Goal: Task Accomplishment & Management: Manage account settings

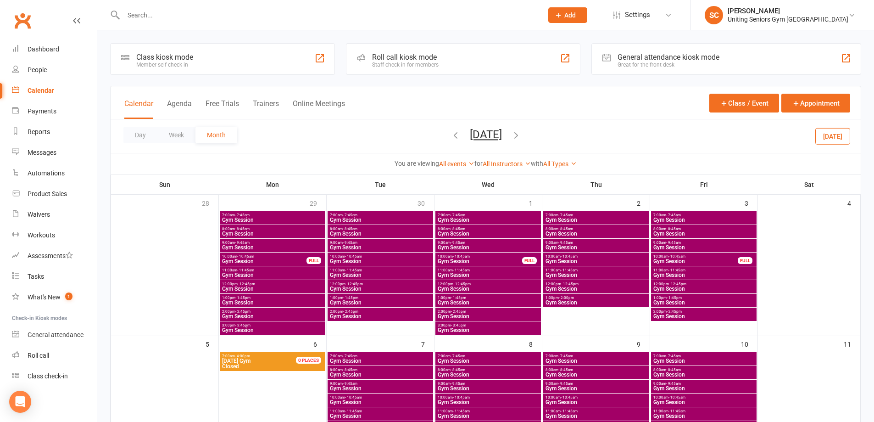
scroll to position [46, 0]
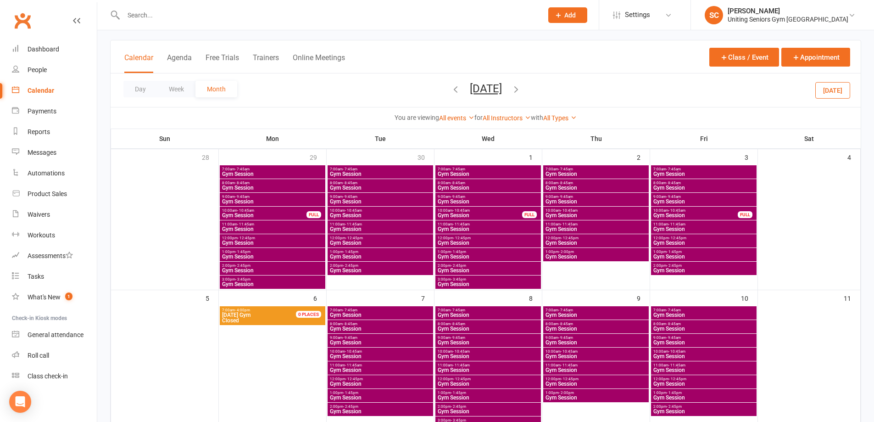
click at [451, 89] on icon "button" at bounding box center [456, 89] width 10 height 10
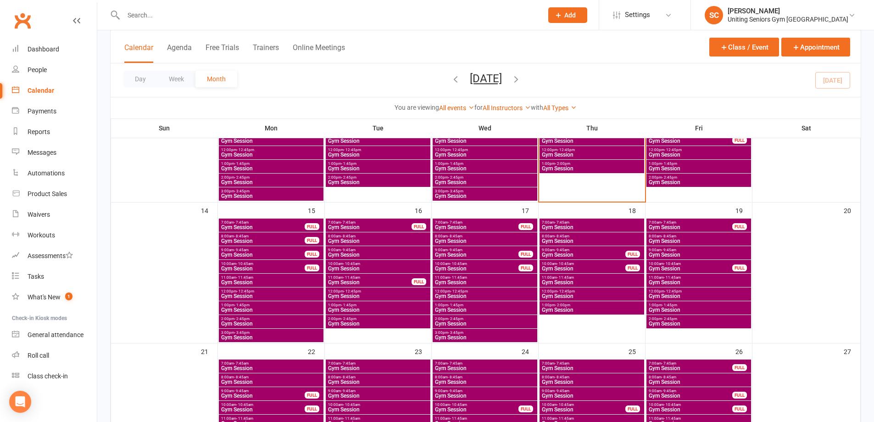
scroll to position [321, 0]
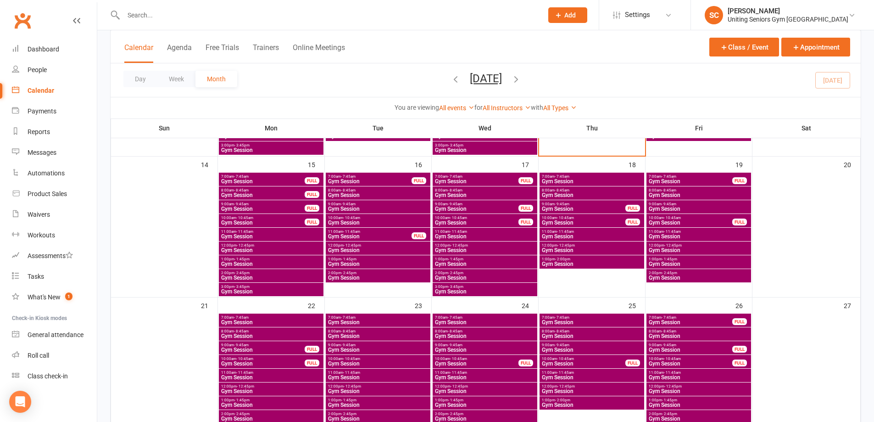
click at [46, 92] on div "Calendar" at bounding box center [41, 90] width 27 height 7
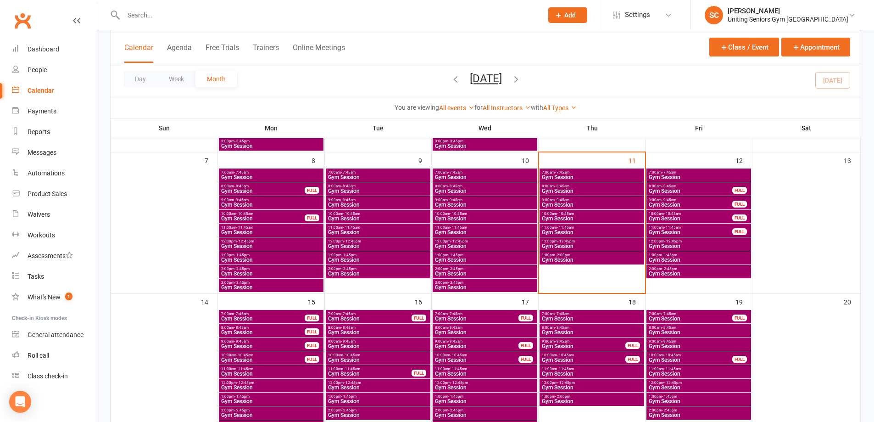
scroll to position [184, 0]
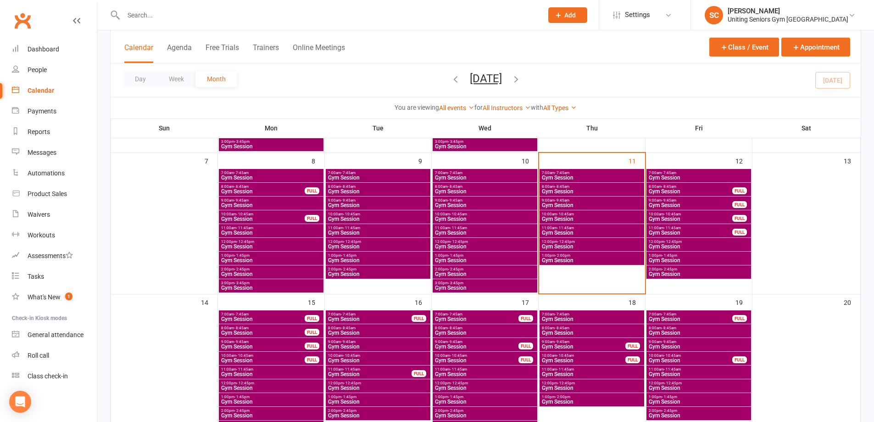
click at [674, 215] on span "- 10:45am" at bounding box center [672, 214] width 17 height 4
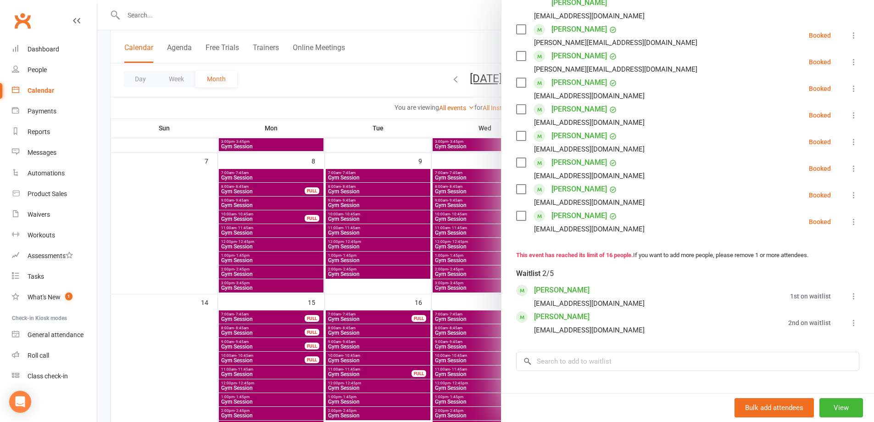
scroll to position [413, 0]
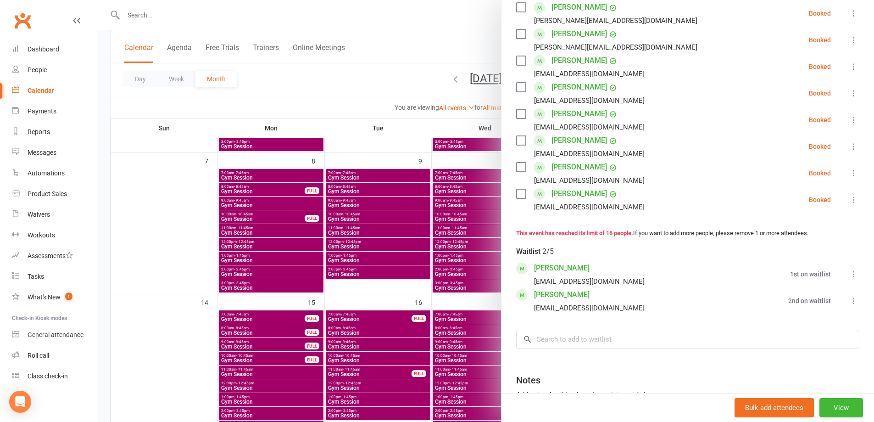
click at [418, 72] on div at bounding box center [485, 211] width 777 height 422
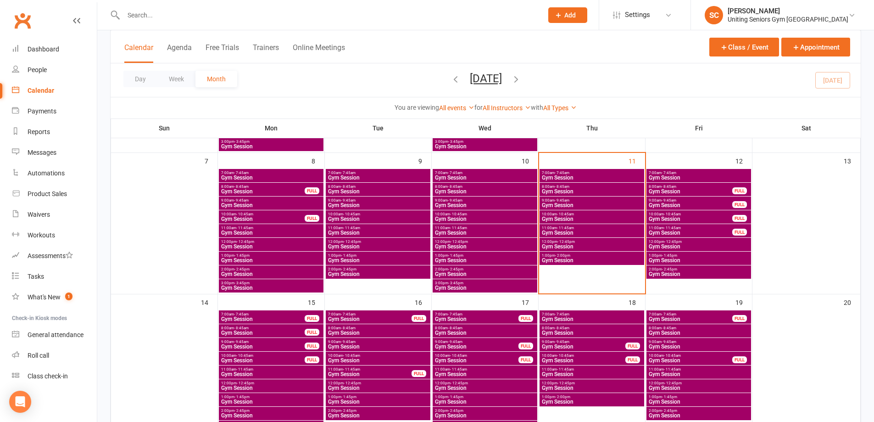
click at [681, 216] on span "Gym Session" at bounding box center [690, 219] width 84 height 6
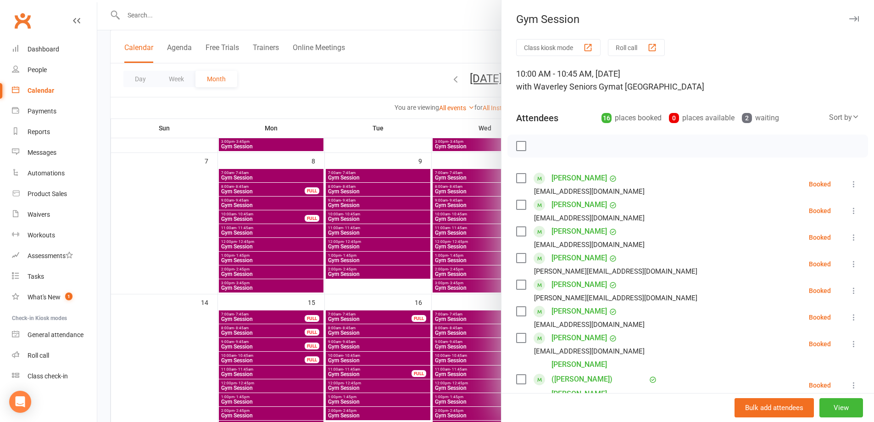
click at [849, 237] on icon at bounding box center [853, 237] width 9 height 9
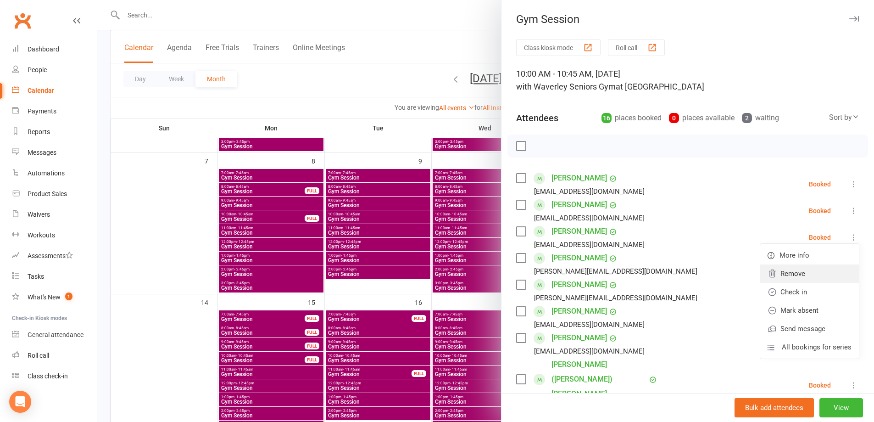
click at [789, 270] on link "Remove" at bounding box center [809, 273] width 99 height 18
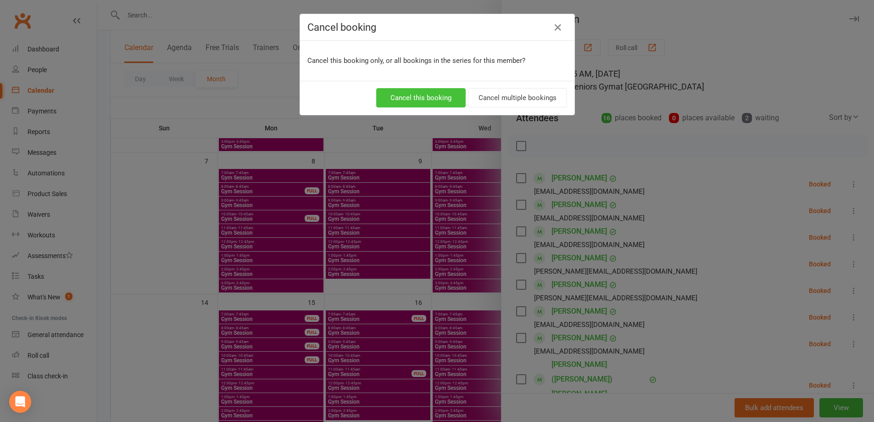
click at [419, 99] on button "Cancel this booking" at bounding box center [420, 97] width 89 height 19
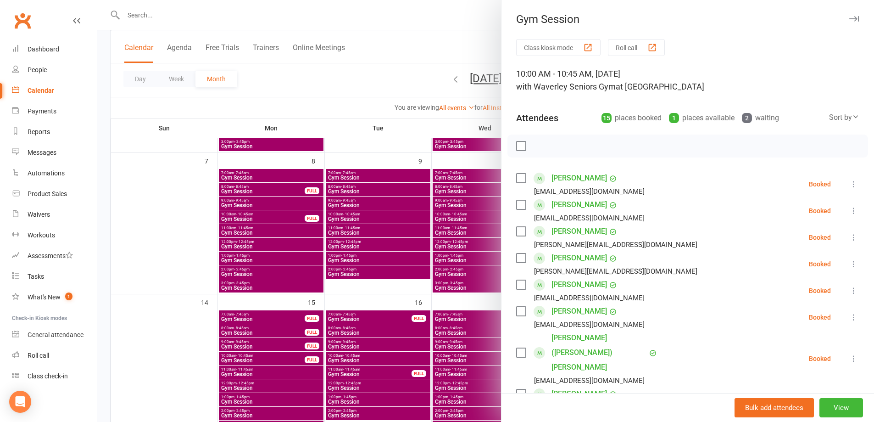
click at [404, 78] on div at bounding box center [485, 211] width 777 height 422
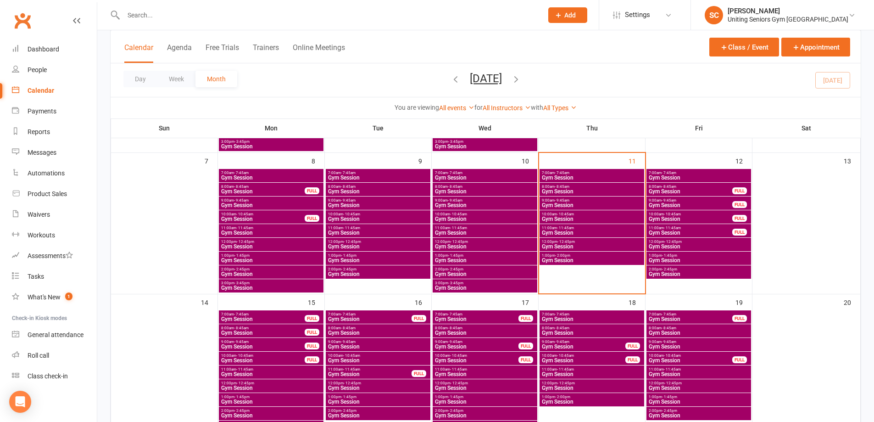
click at [306, 17] on input "text" at bounding box center [329, 15] width 416 height 13
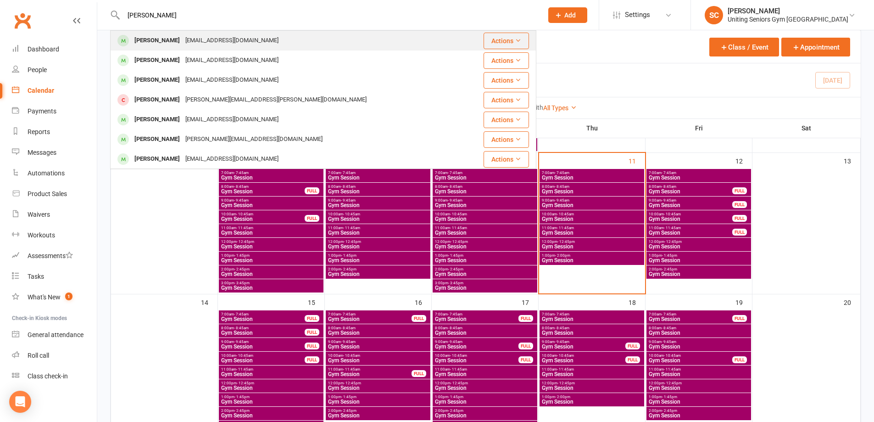
type input "john fr"
click at [201, 49] on div "John Friend sonnyjohn19@gmail.com" at bounding box center [296, 40] width 370 height 19
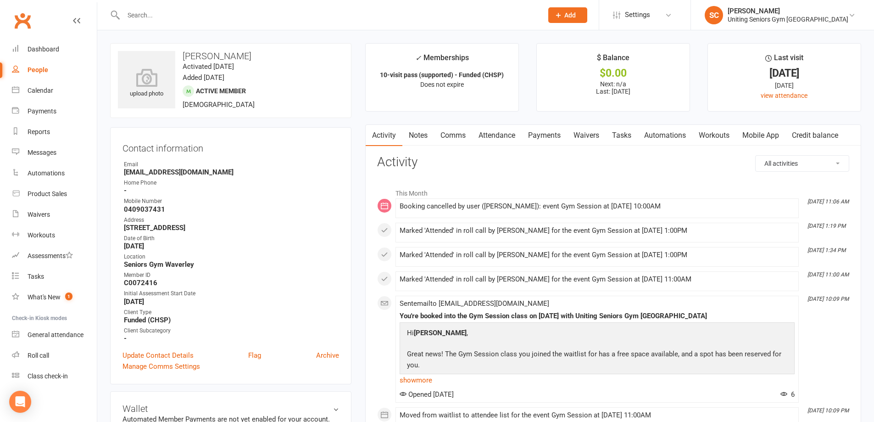
click at [511, 135] on link "Attendance" at bounding box center [497, 135] width 50 height 21
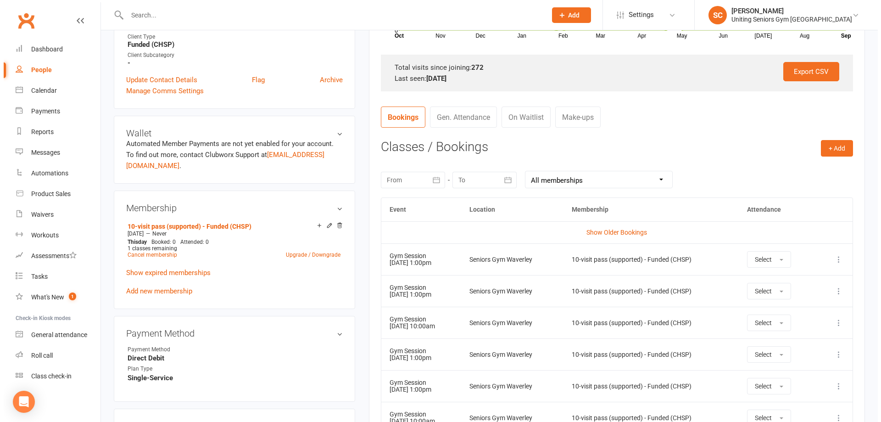
scroll to position [459, 0]
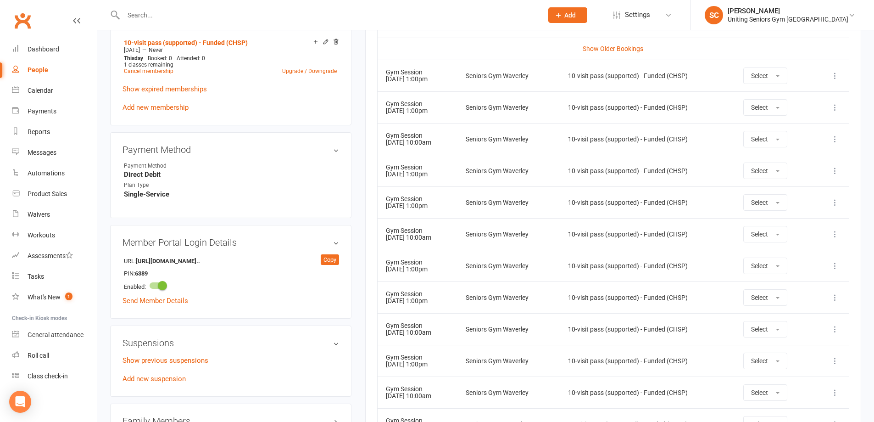
click at [783, 43] on td "Show Older Bookings" at bounding box center [613, 49] width 471 height 22
click at [835, 137] on icon at bounding box center [834, 138] width 9 height 9
click at [814, 193] on link "Remove booking" at bounding box center [794, 193] width 91 height 18
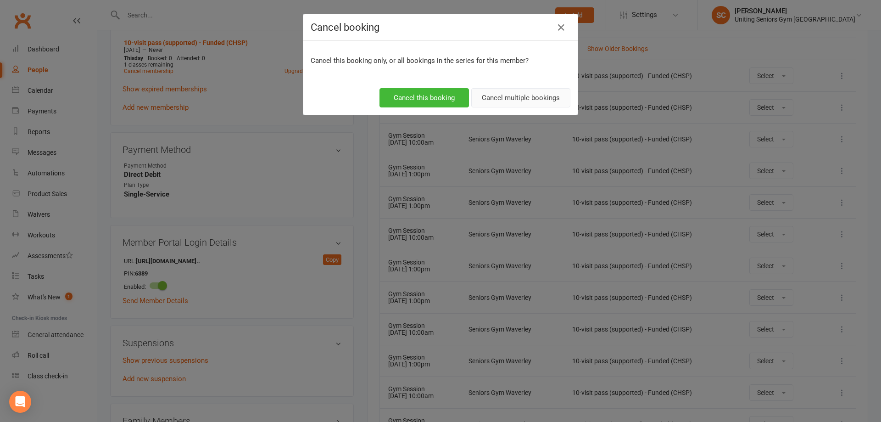
click at [544, 98] on button "Cancel multiple bookings" at bounding box center [520, 97] width 99 height 19
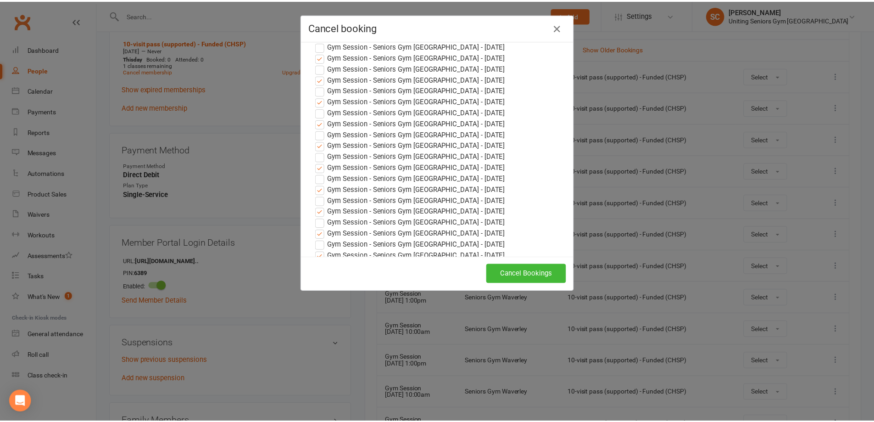
scroll to position [1137, 0]
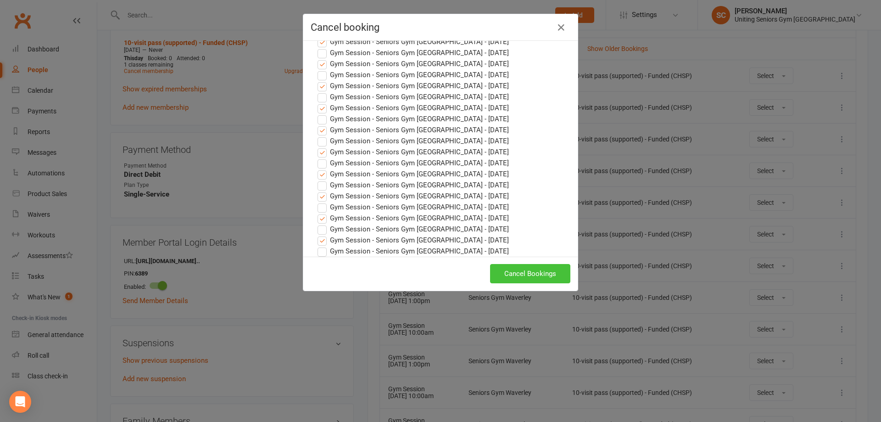
click at [557, 273] on button "Cancel Bookings" at bounding box center [530, 273] width 80 height 19
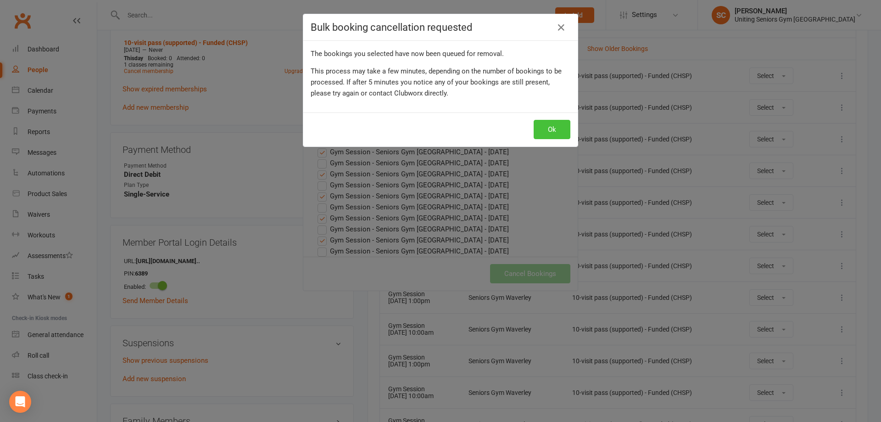
click at [540, 132] on button "Ok" at bounding box center [552, 129] width 37 height 19
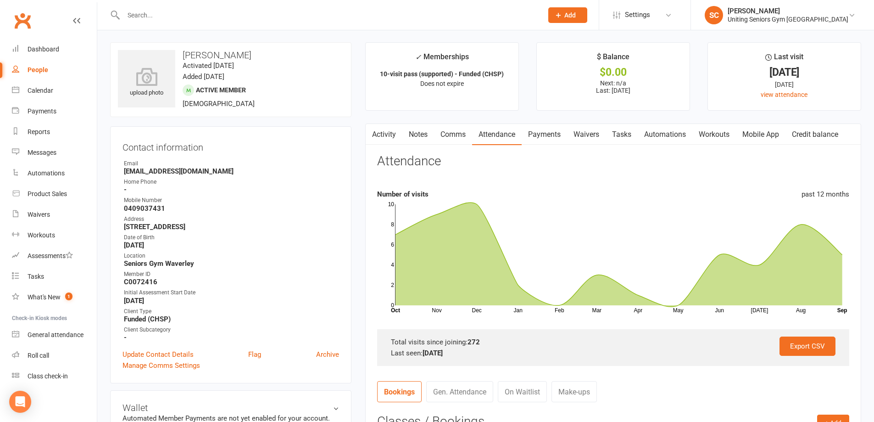
scroll to position [0, 0]
click at [45, 89] on div "Calendar" at bounding box center [41, 90] width 26 height 7
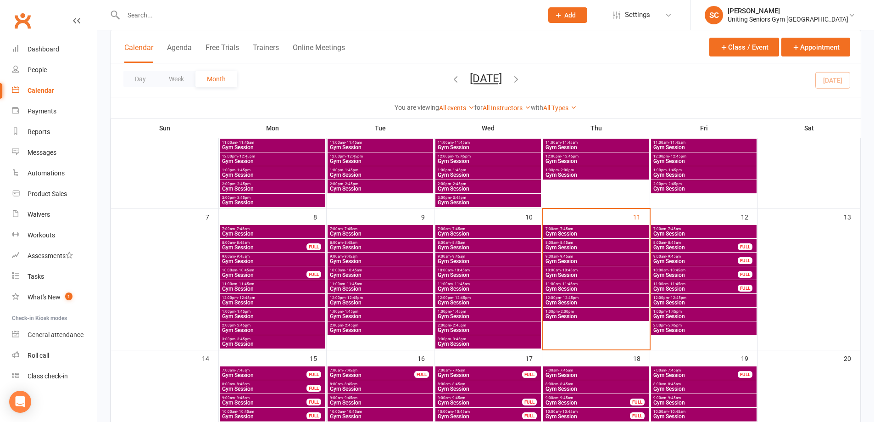
scroll to position [138, 0]
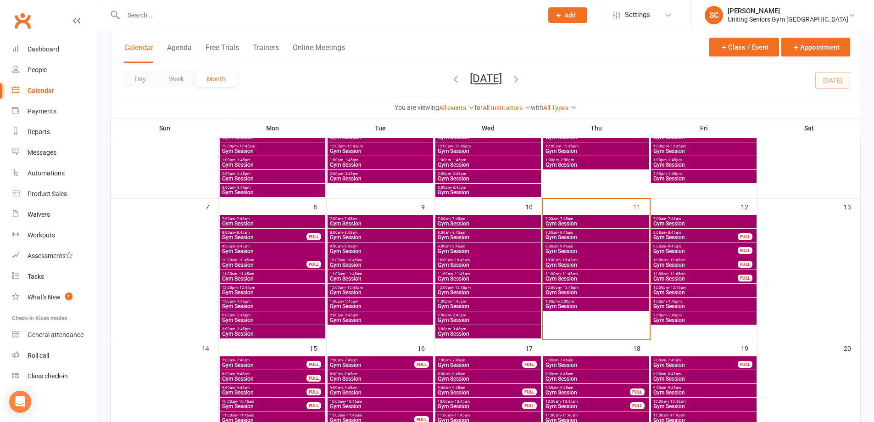
click at [678, 261] on span "- 10:45am" at bounding box center [677, 260] width 17 height 4
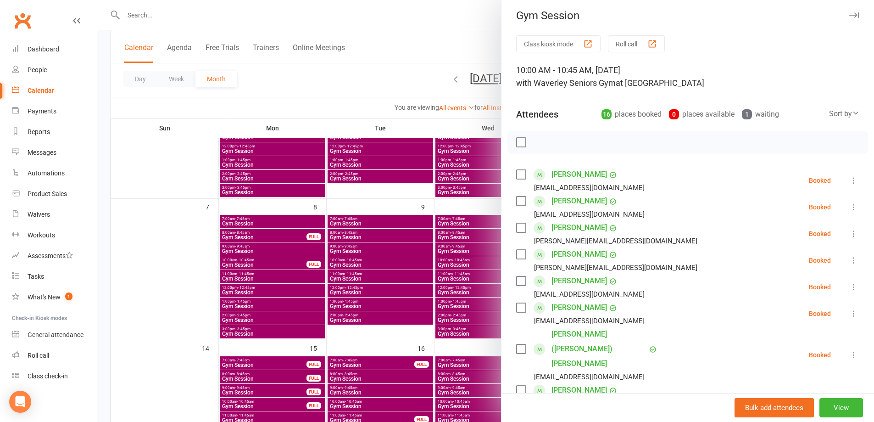
scroll to position [0, 0]
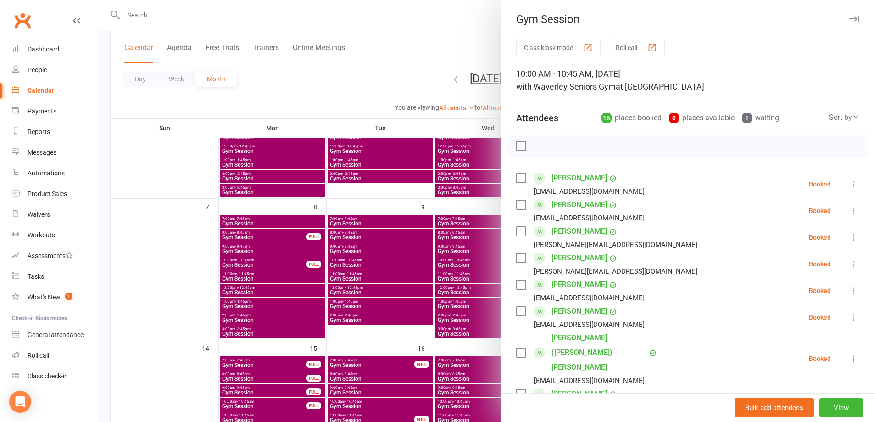
click at [381, 90] on div at bounding box center [485, 211] width 777 height 422
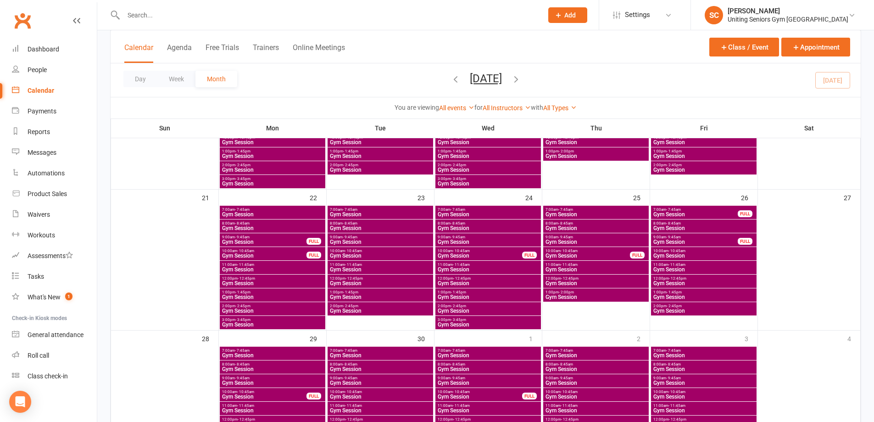
scroll to position [413, 0]
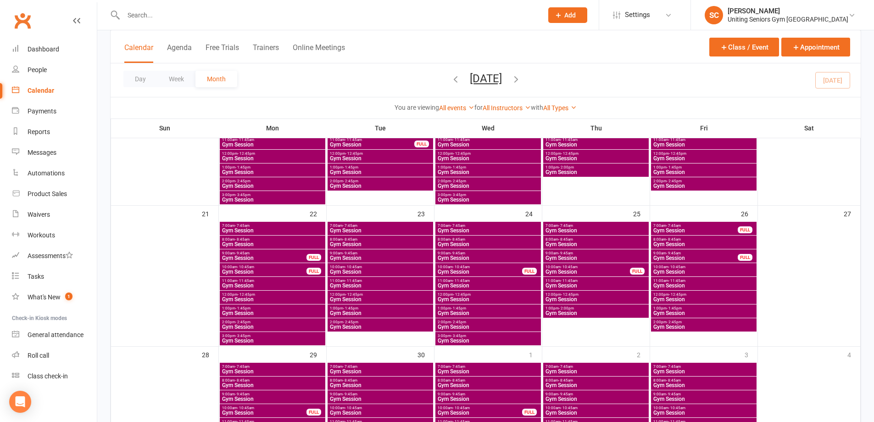
click at [362, 322] on span "2:00pm - 2:45pm" at bounding box center [380, 322] width 102 height 4
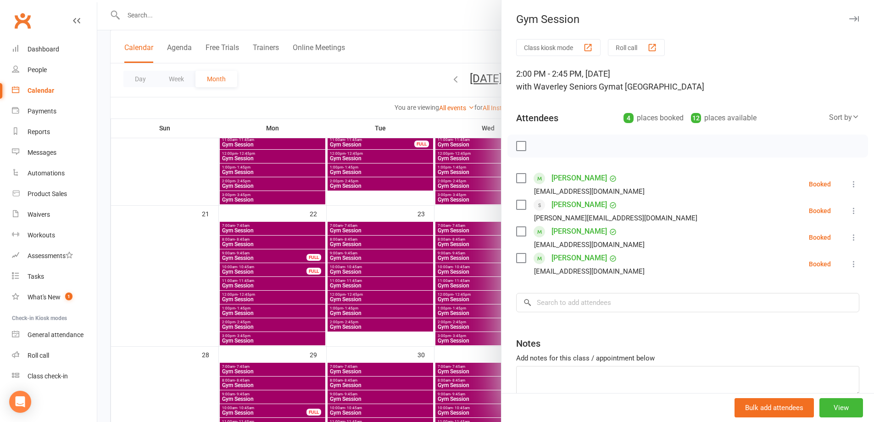
click at [391, 83] on div at bounding box center [485, 211] width 777 height 422
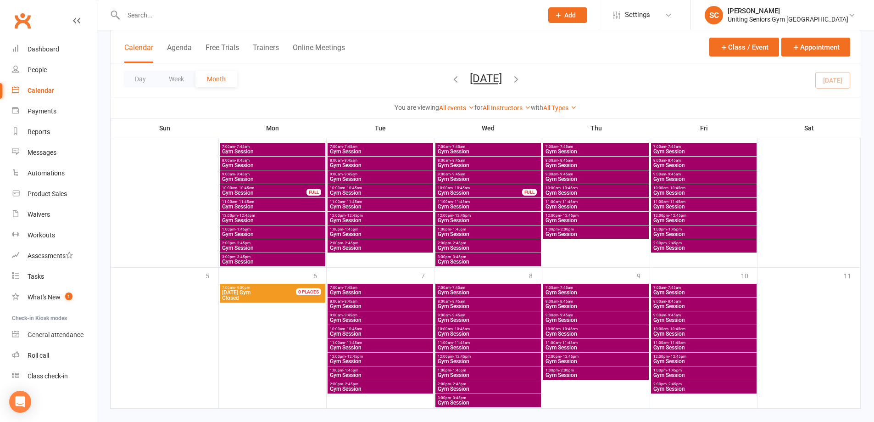
scroll to position [646, 0]
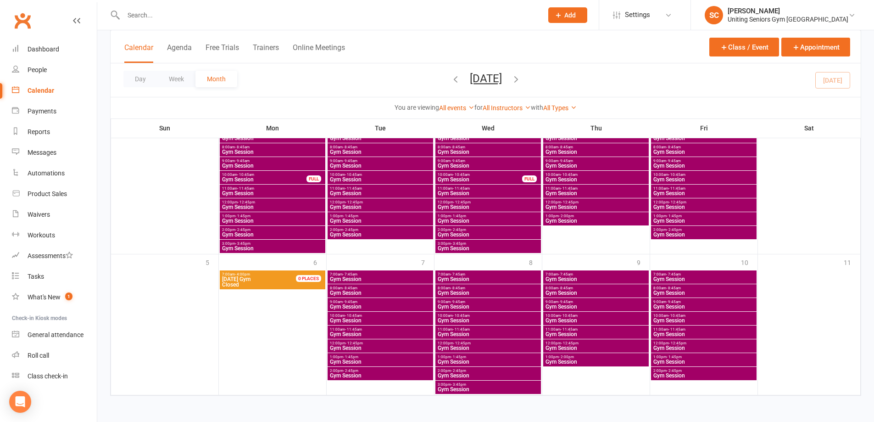
click at [354, 373] on span "Gym Session" at bounding box center [380, 376] width 102 height 6
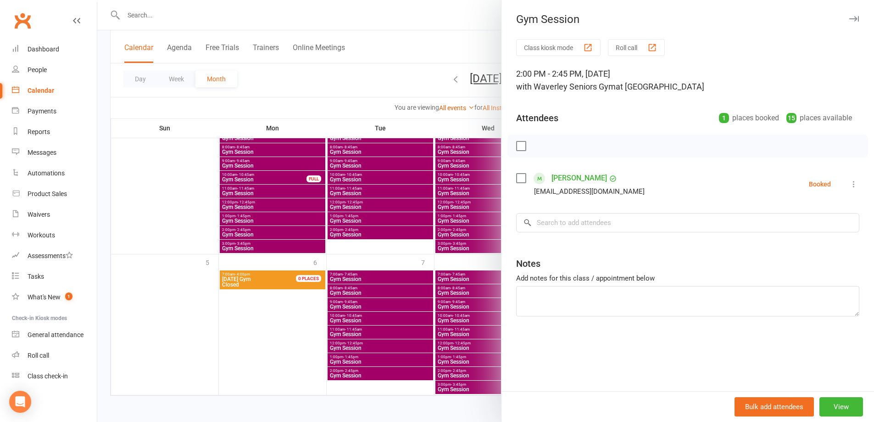
click at [370, 88] on div at bounding box center [485, 211] width 777 height 422
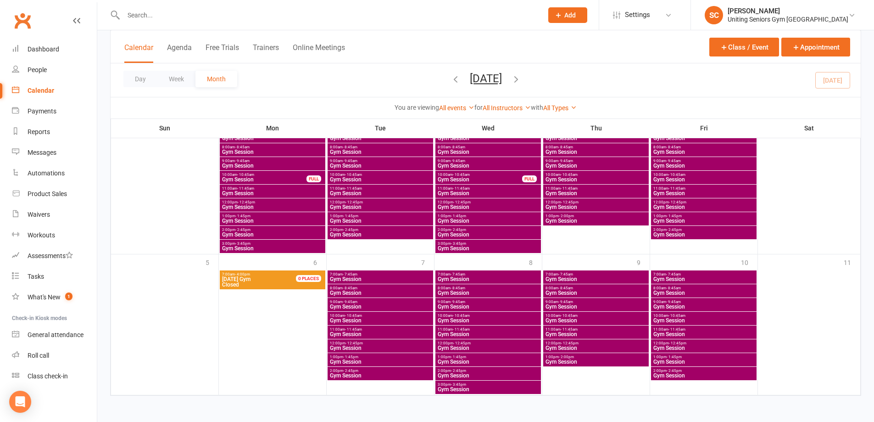
click at [350, 356] on span "- 1:45pm" at bounding box center [350, 357] width 15 height 4
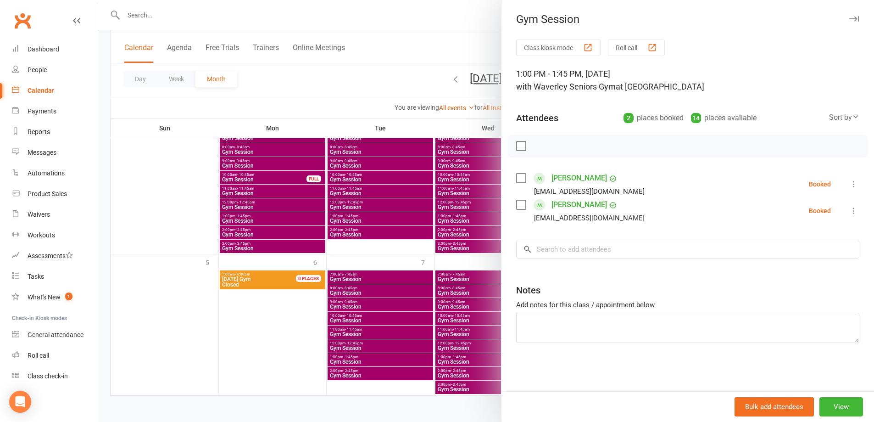
click at [373, 87] on div at bounding box center [485, 211] width 777 height 422
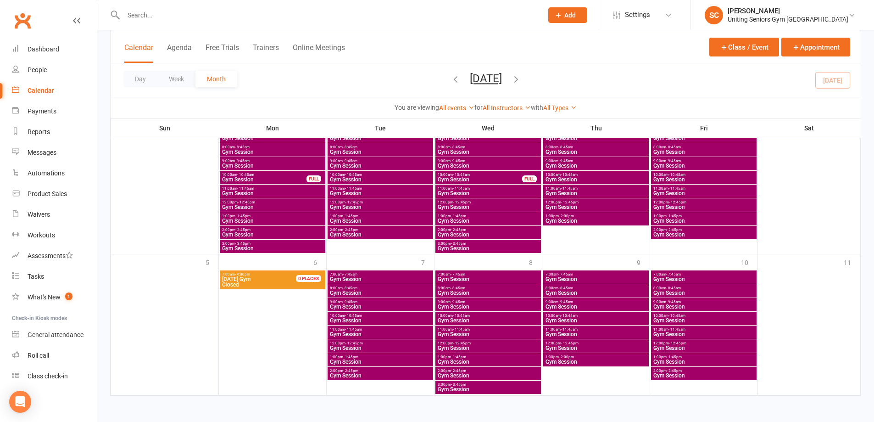
click at [362, 345] on span "12:00pm - 12:45pm" at bounding box center [380, 343] width 102 height 4
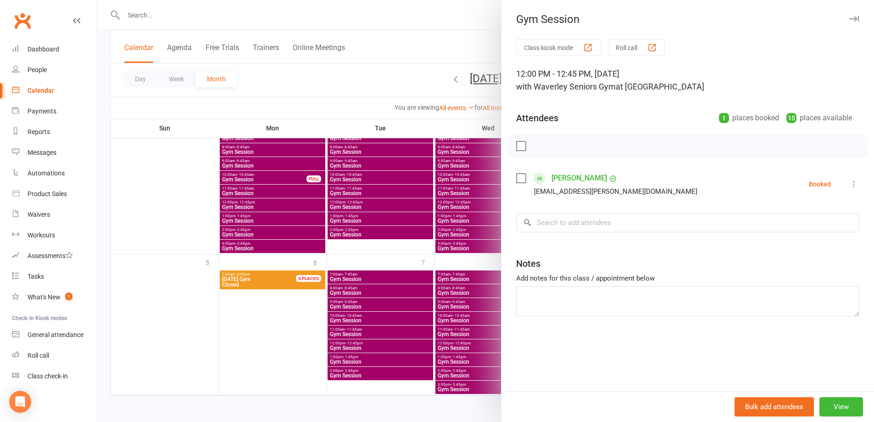
click at [362, 329] on div at bounding box center [485, 211] width 777 height 422
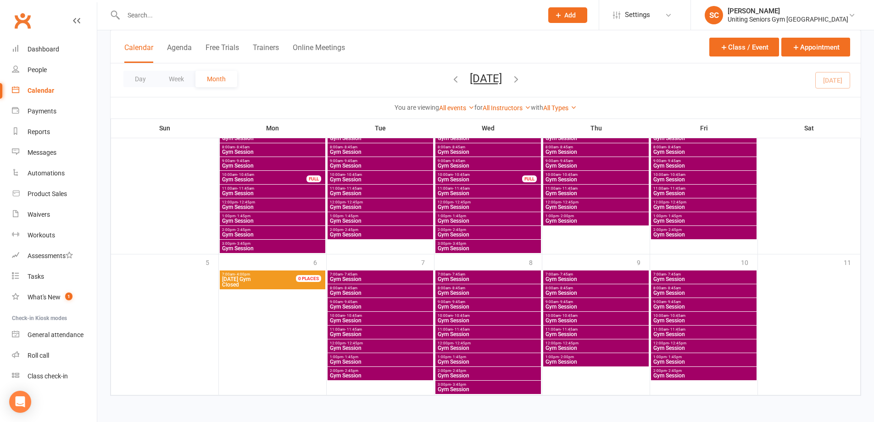
click at [362, 330] on span "11:00am - 11:45am" at bounding box center [380, 329] width 102 height 4
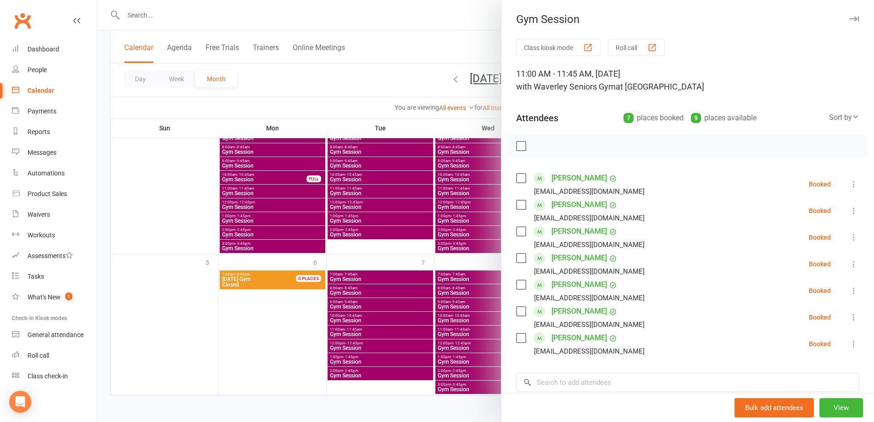
click at [362, 320] on div at bounding box center [485, 211] width 777 height 422
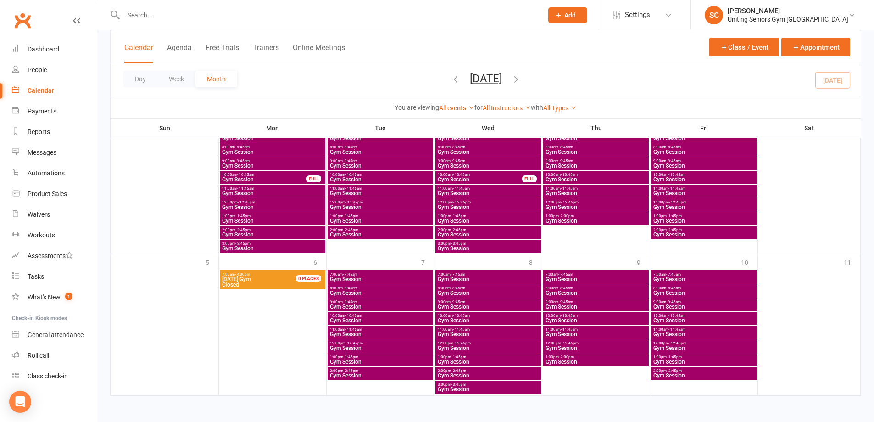
click at [362, 315] on span "10:00am - 10:45am" at bounding box center [380, 315] width 102 height 4
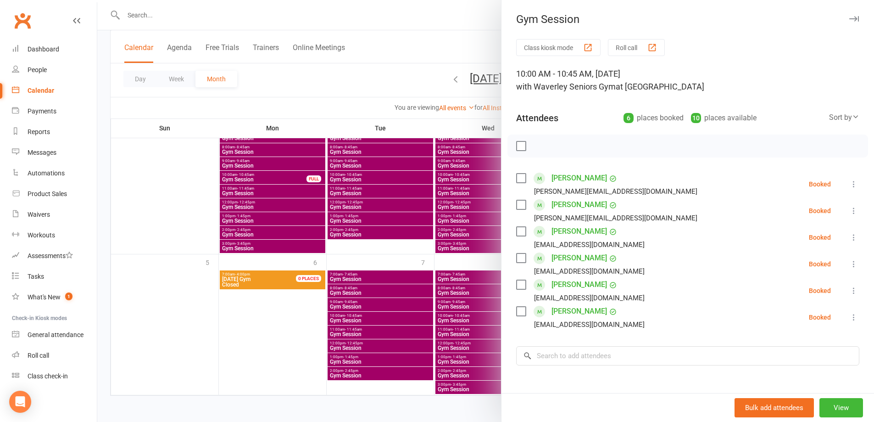
click at [361, 305] on div at bounding box center [485, 211] width 777 height 422
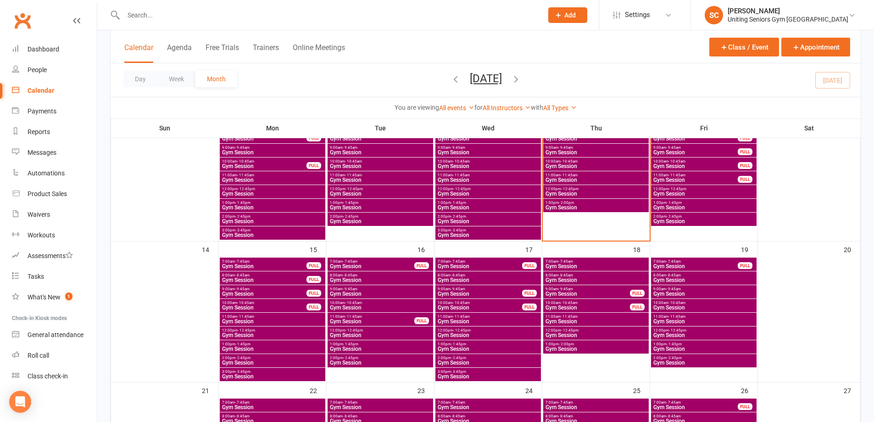
scroll to position [184, 0]
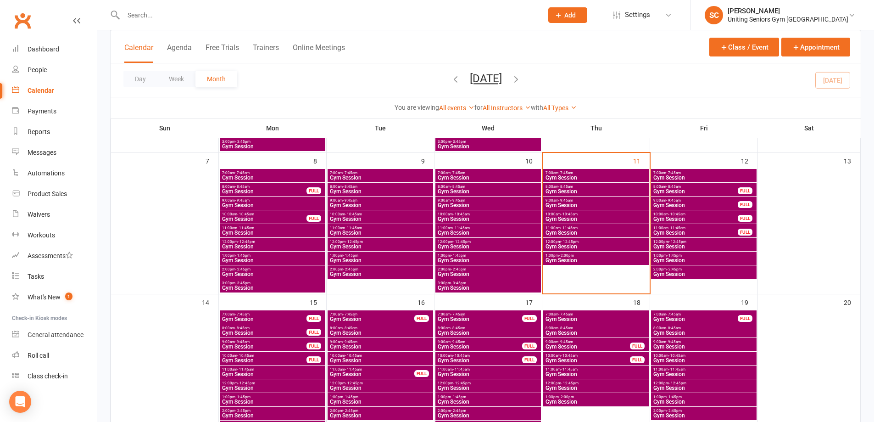
click at [364, 268] on span "2:00pm - 2:45pm" at bounding box center [380, 269] width 102 height 4
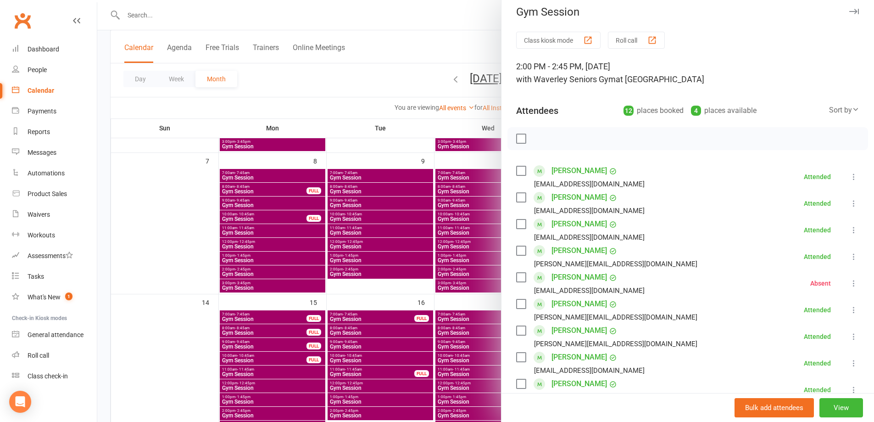
scroll to position [0, 0]
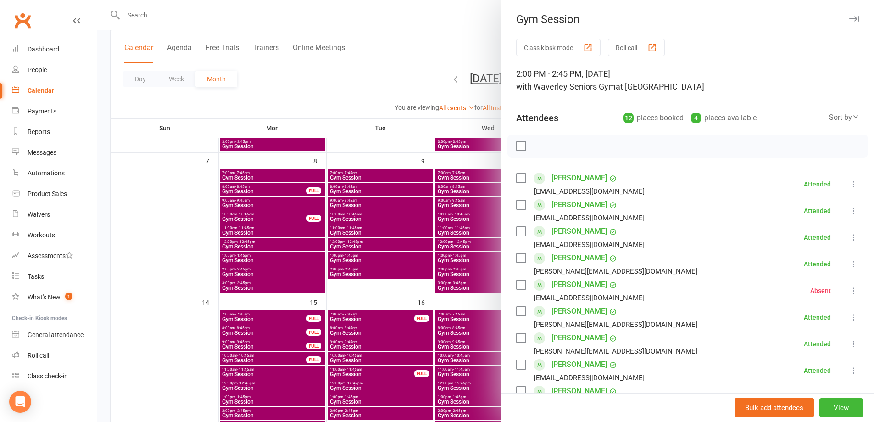
click at [366, 260] on div at bounding box center [485, 211] width 777 height 422
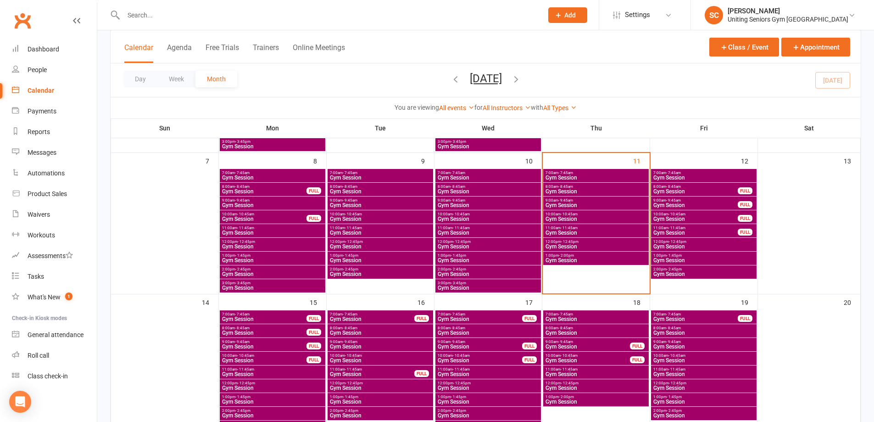
click at [362, 257] on span "Gym Session" at bounding box center [380, 260] width 102 height 6
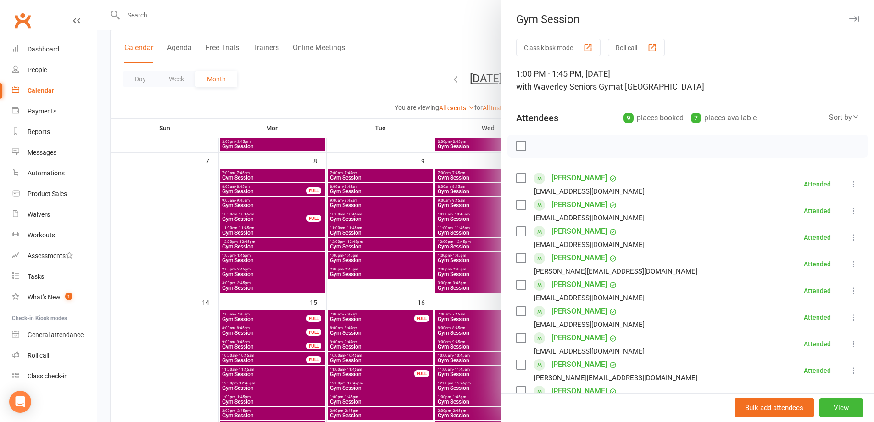
click at [368, 231] on div at bounding box center [485, 211] width 777 height 422
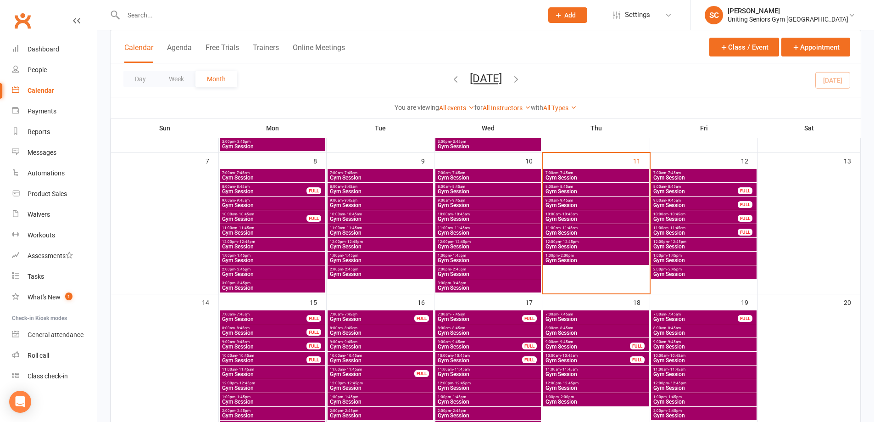
click at [368, 231] on span "Gym Session" at bounding box center [380, 233] width 102 height 6
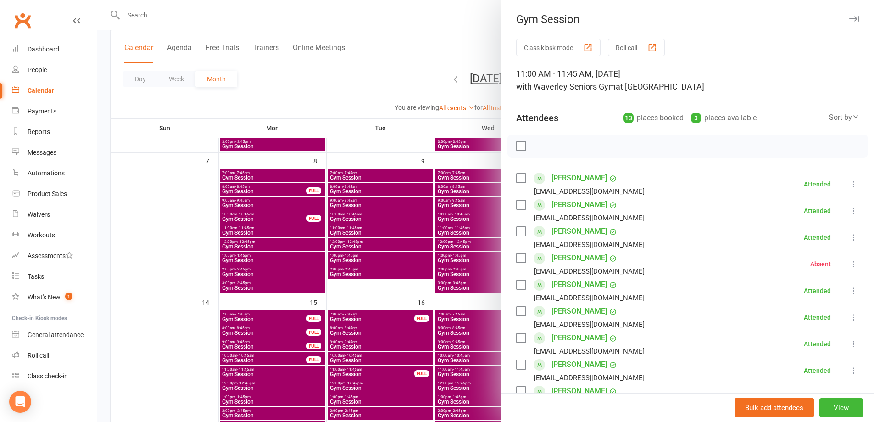
click at [355, 217] on div at bounding box center [485, 211] width 777 height 422
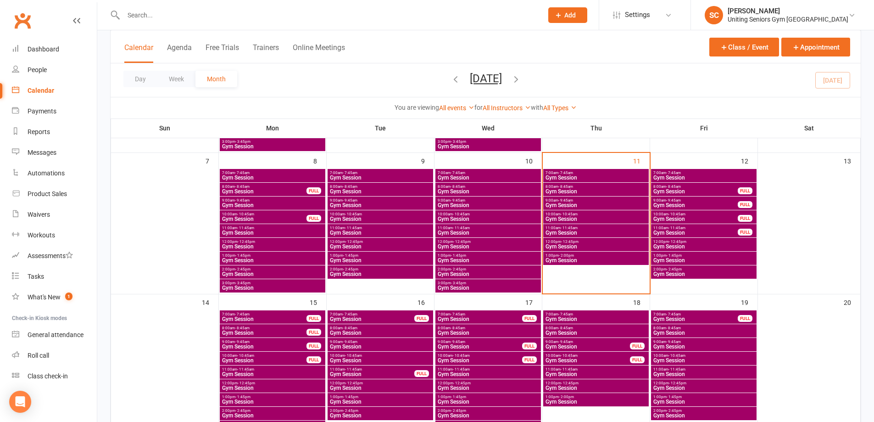
click at [355, 217] on span "Gym Session" at bounding box center [380, 219] width 102 height 6
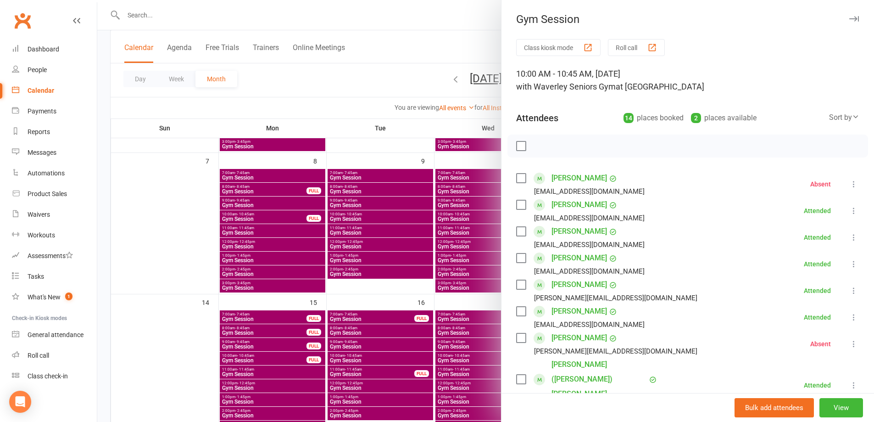
click at [376, 103] on div at bounding box center [485, 211] width 777 height 422
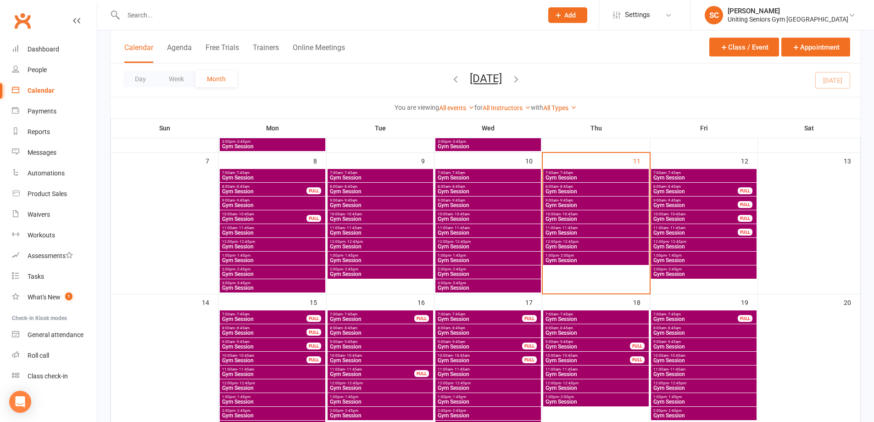
click at [560, 256] on span "- 2:00pm" at bounding box center [566, 255] width 15 height 4
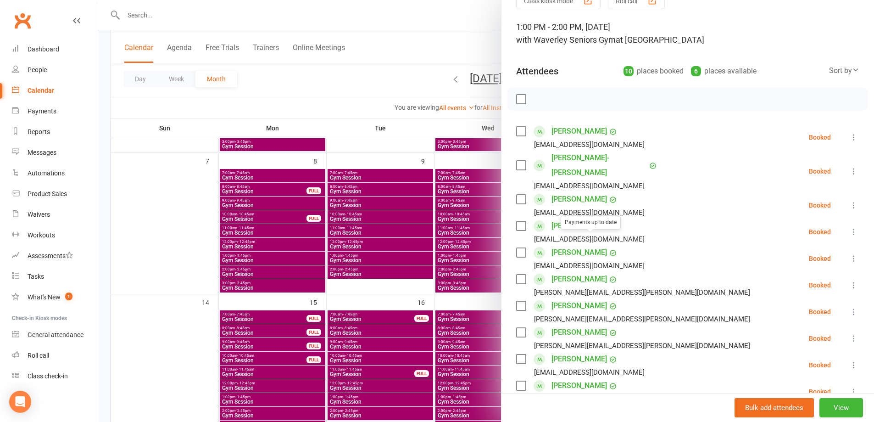
scroll to position [46, 0]
click at [373, 95] on div at bounding box center [485, 211] width 777 height 422
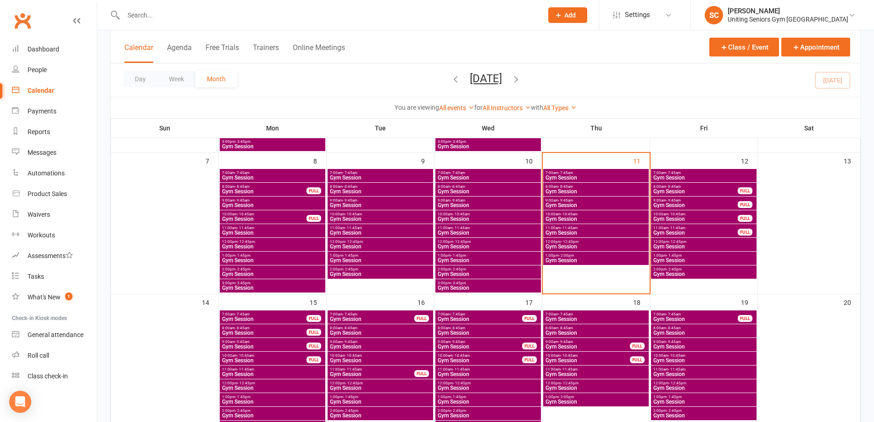
click at [557, 242] on span "12:00pm - 12:45pm" at bounding box center [596, 242] width 102 height 4
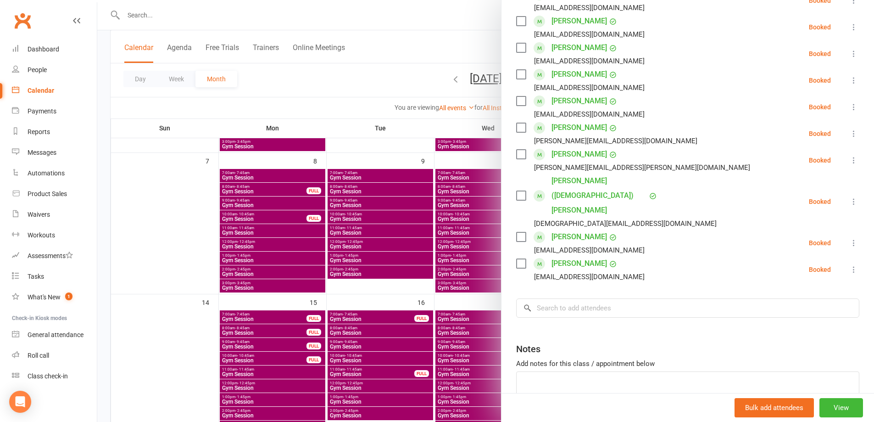
scroll to position [0, 0]
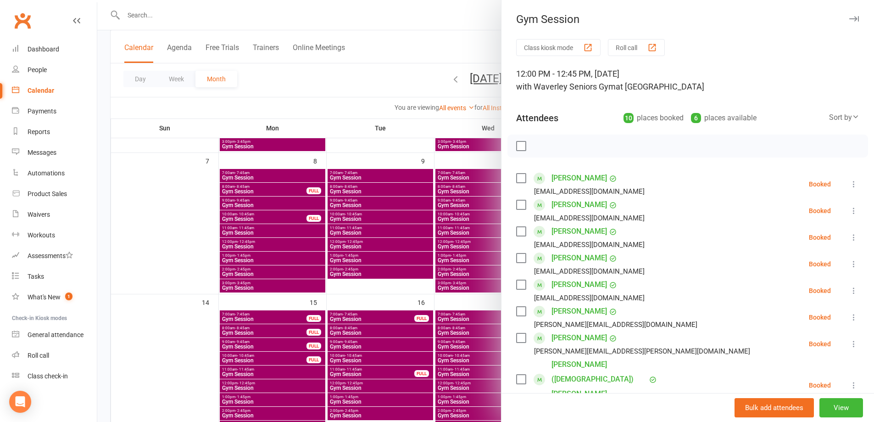
click at [409, 85] on div at bounding box center [485, 211] width 777 height 422
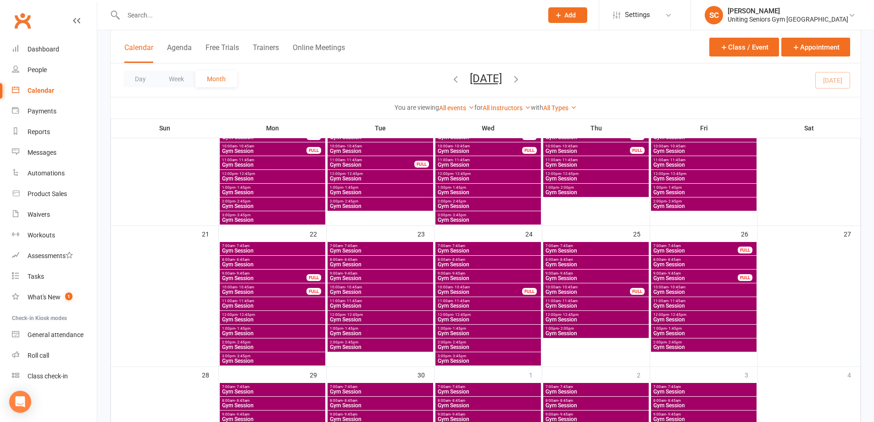
scroll to position [413, 0]
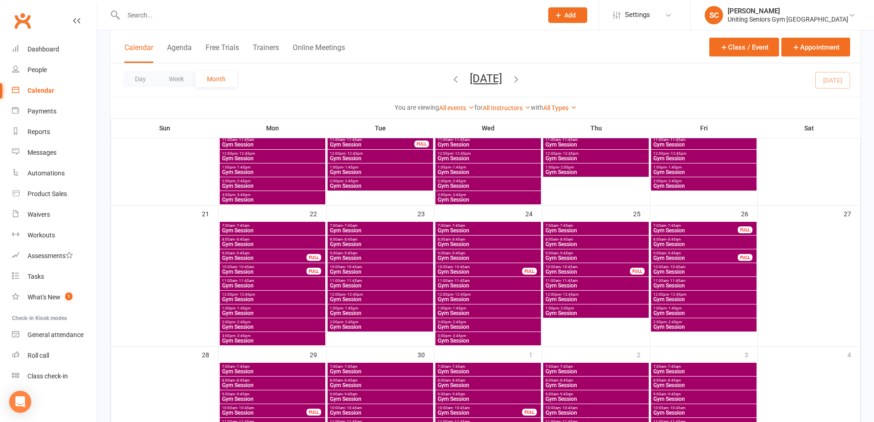
click at [357, 183] on span "Gym Session" at bounding box center [380, 186] width 102 height 6
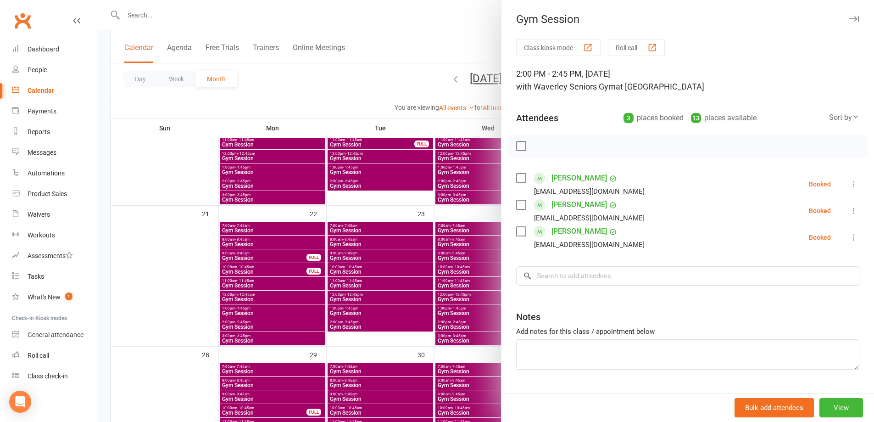
click at [400, 84] on div at bounding box center [485, 211] width 777 height 422
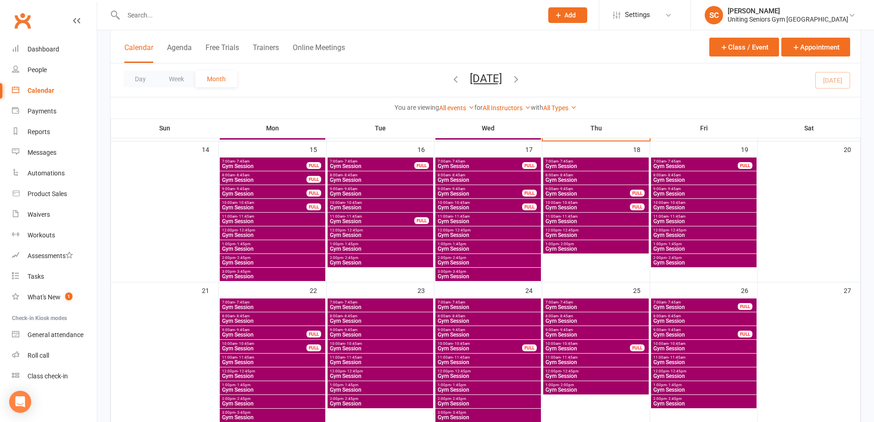
scroll to position [321, 0]
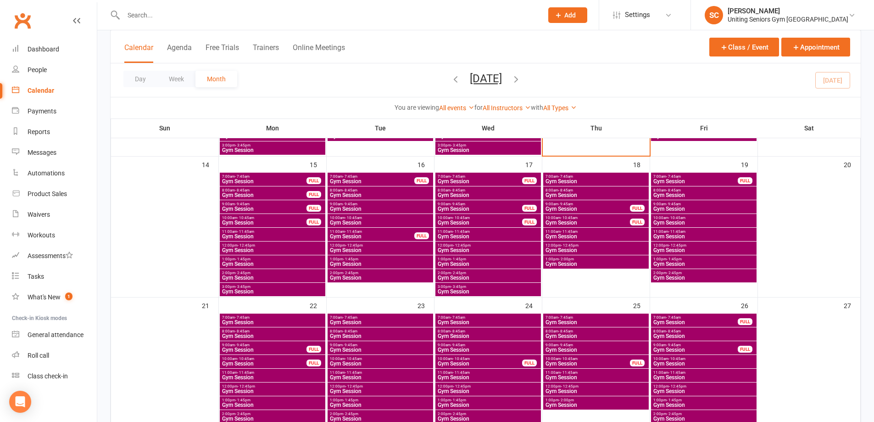
click at [216, 20] on input "text" at bounding box center [329, 15] width 416 height 13
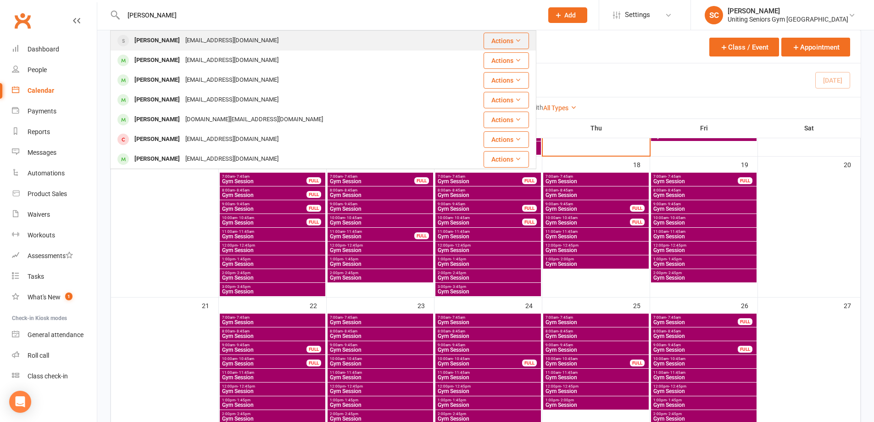
type input "susan f"
click at [213, 44] on div "[EMAIL_ADDRESS][DOMAIN_NAME]" at bounding box center [232, 40] width 99 height 13
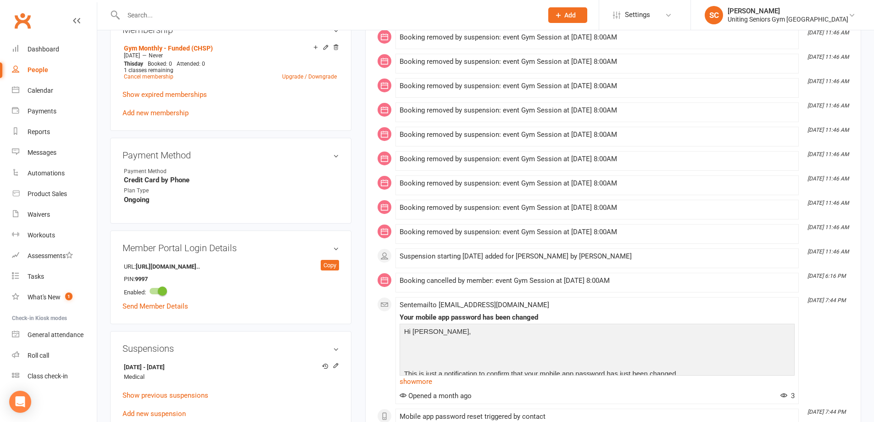
scroll to position [505, 0]
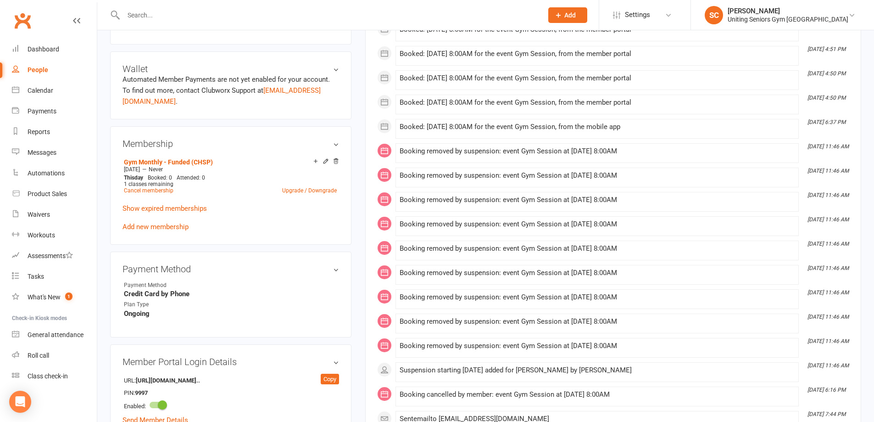
scroll to position [321, 0]
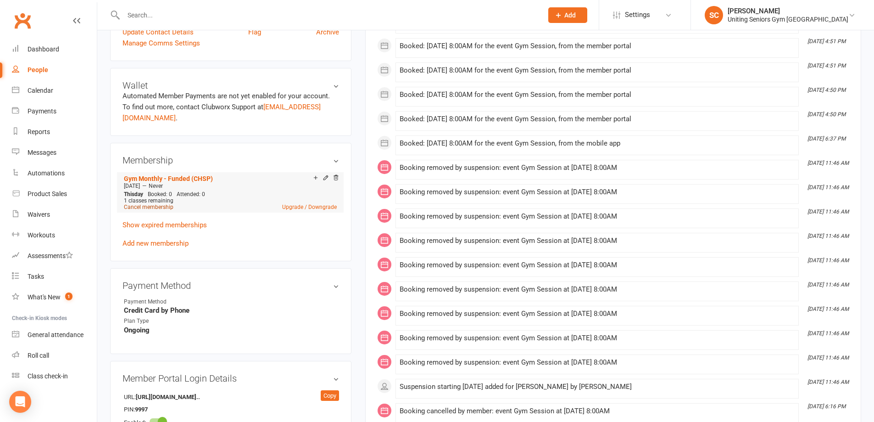
click at [167, 204] on link "Cancel membership" at bounding box center [149, 207] width 50 height 6
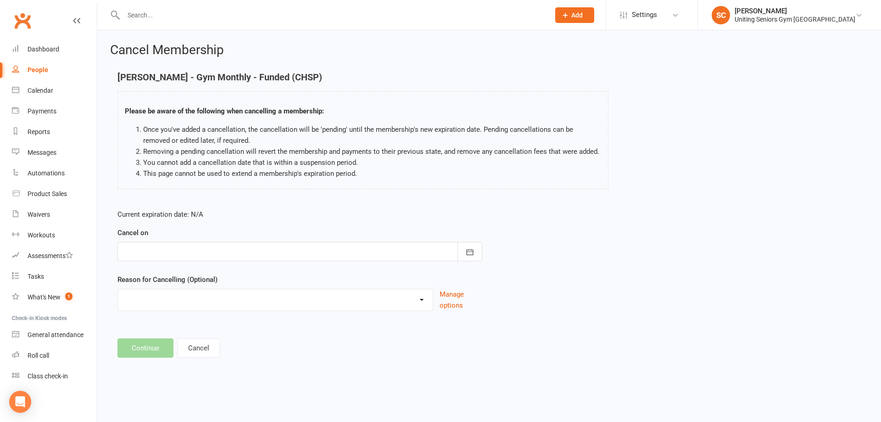
click at [237, 257] on div at bounding box center [299, 251] width 365 height 19
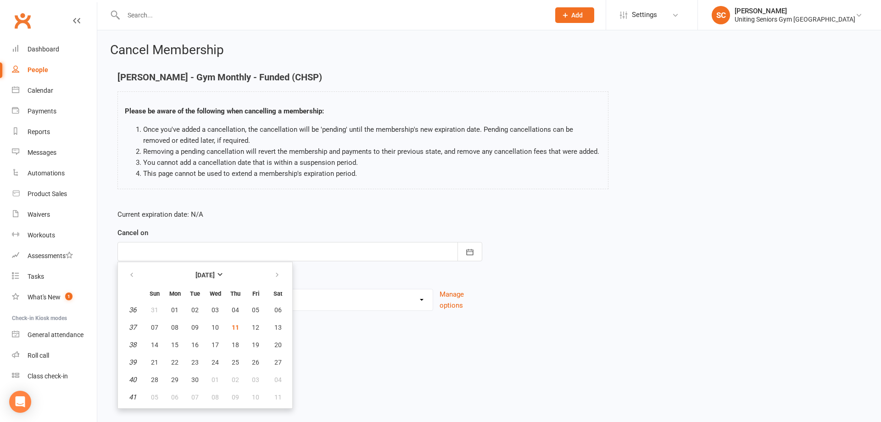
click at [383, 346] on footer "Continue Cancel" at bounding box center [488, 347] width 743 height 19
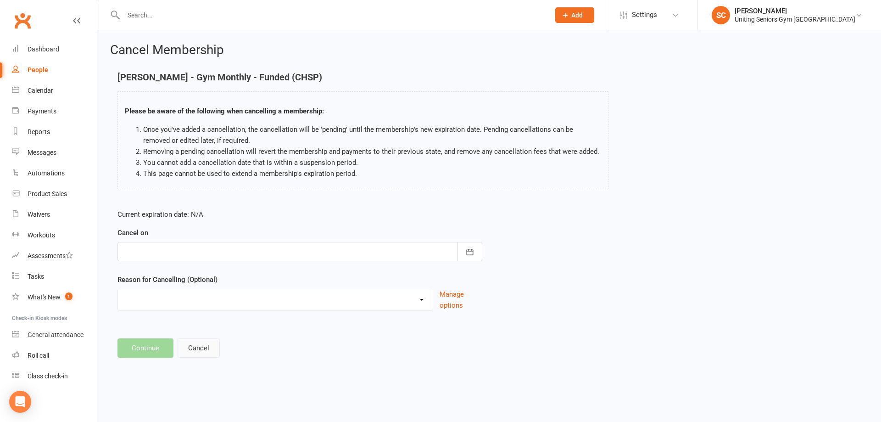
click at [215, 348] on button "Cancel" at bounding box center [199, 347] width 42 height 19
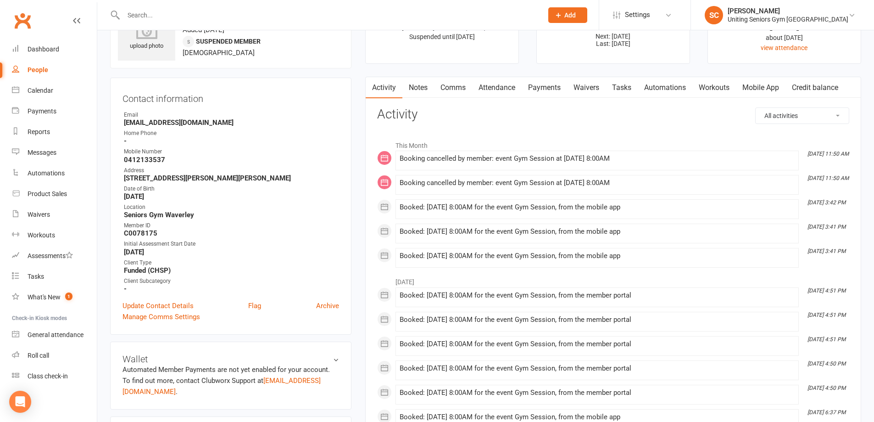
scroll to position [46, 0]
click at [499, 84] on link "Attendance" at bounding box center [497, 89] width 50 height 21
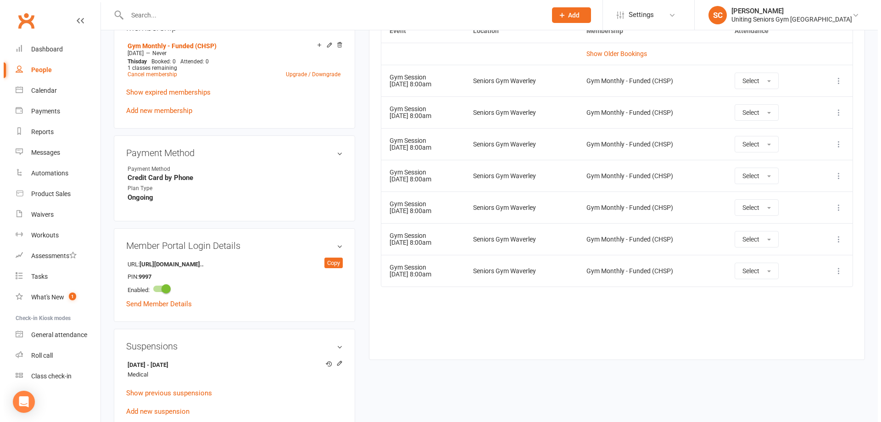
scroll to position [459, 0]
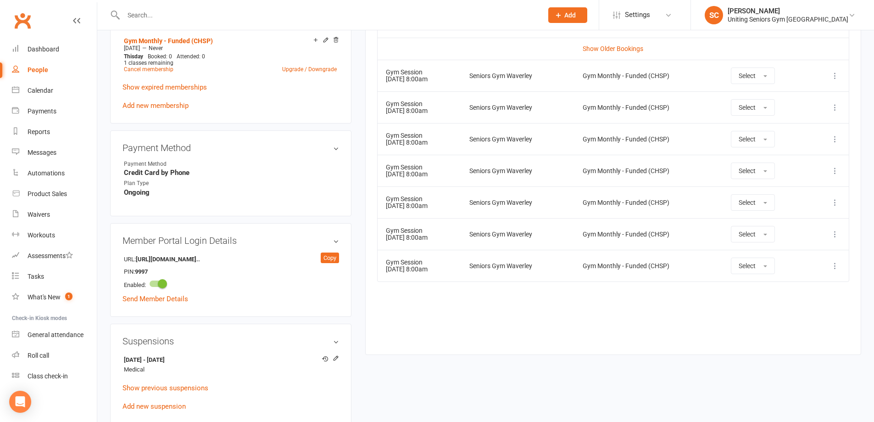
click at [835, 75] on icon at bounding box center [834, 75] width 9 height 9
click at [821, 131] on link "Remove booking" at bounding box center [794, 130] width 91 height 18
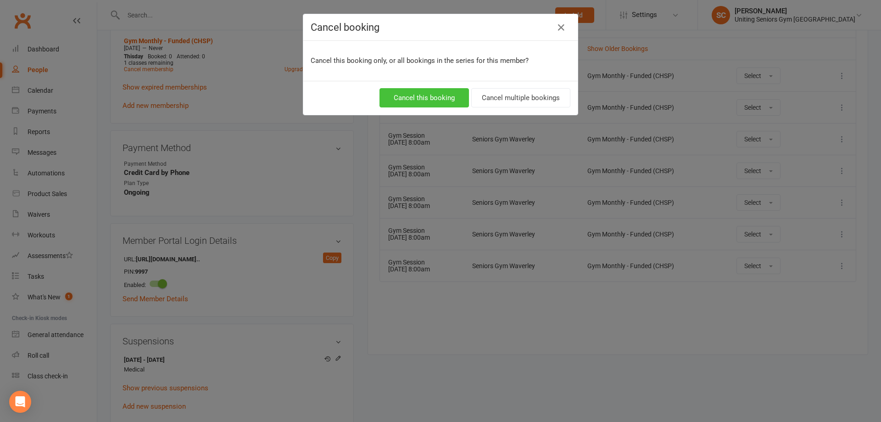
click at [430, 99] on button "Cancel this booking" at bounding box center [423, 97] width 89 height 19
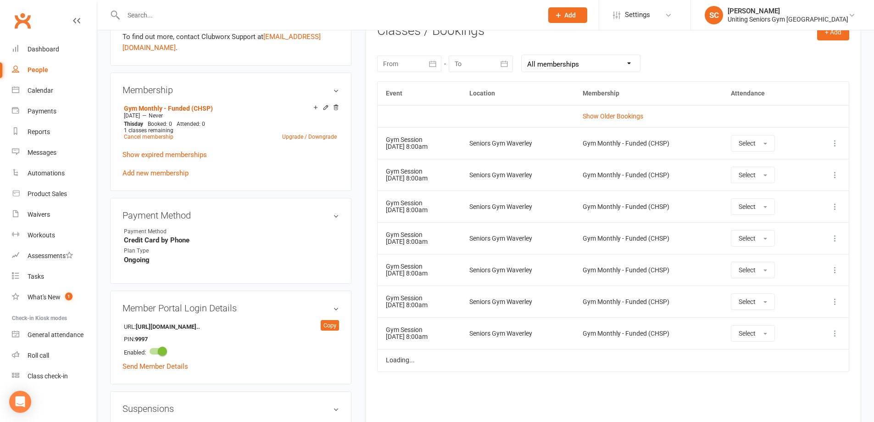
scroll to position [367, 0]
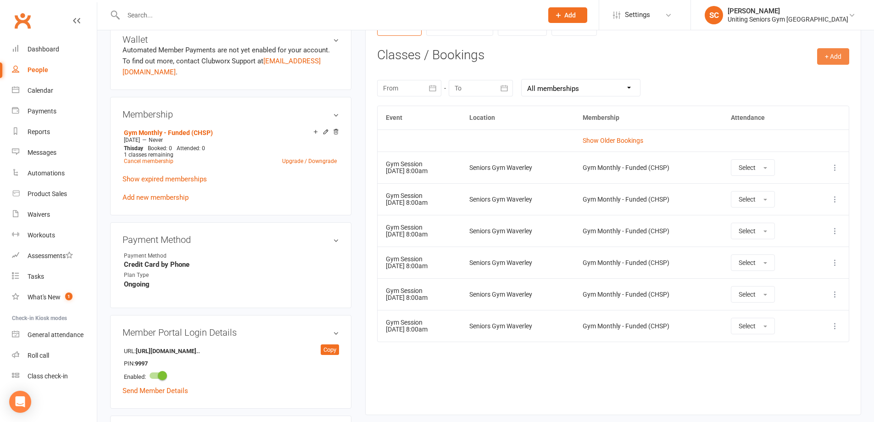
click at [826, 61] on button "+ Add" at bounding box center [833, 56] width 32 height 17
click at [782, 78] on link "Book Event" at bounding box center [803, 77] width 91 height 18
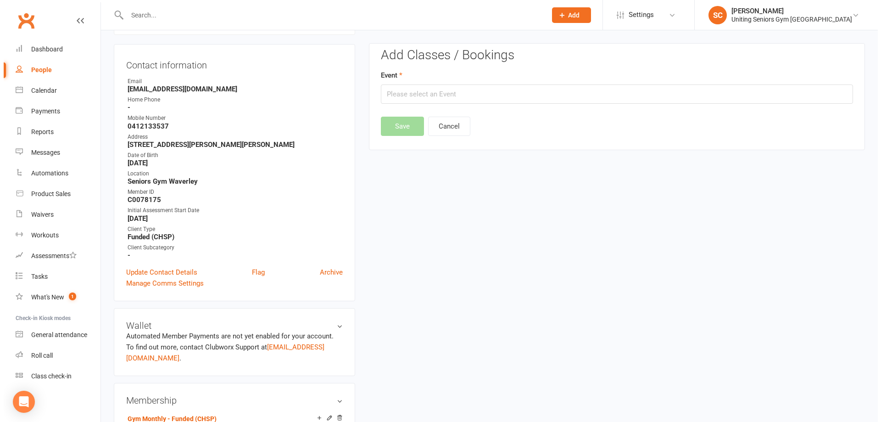
scroll to position [78, 0]
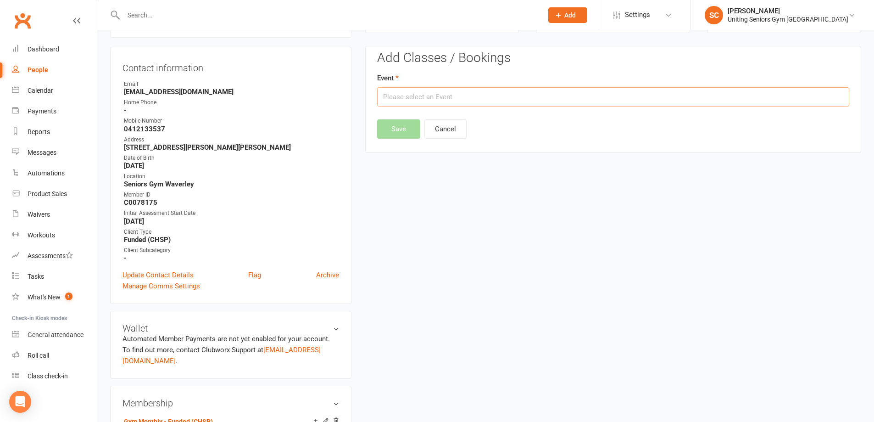
click at [475, 98] on input "text" at bounding box center [613, 96] width 472 height 19
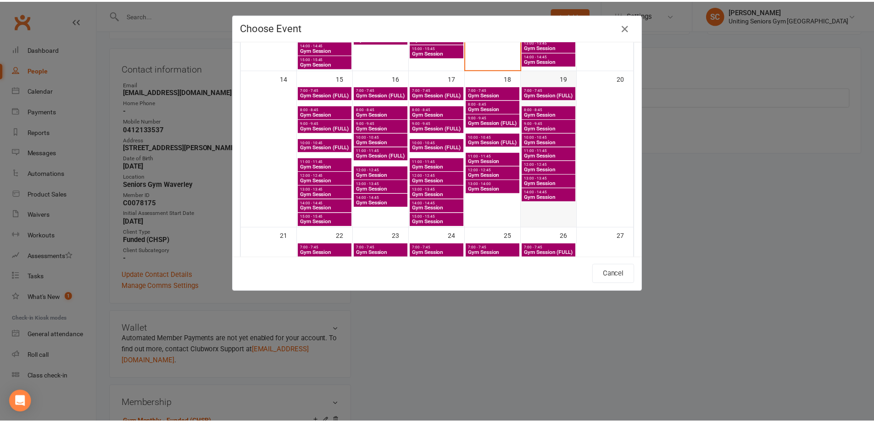
scroll to position [367, 0]
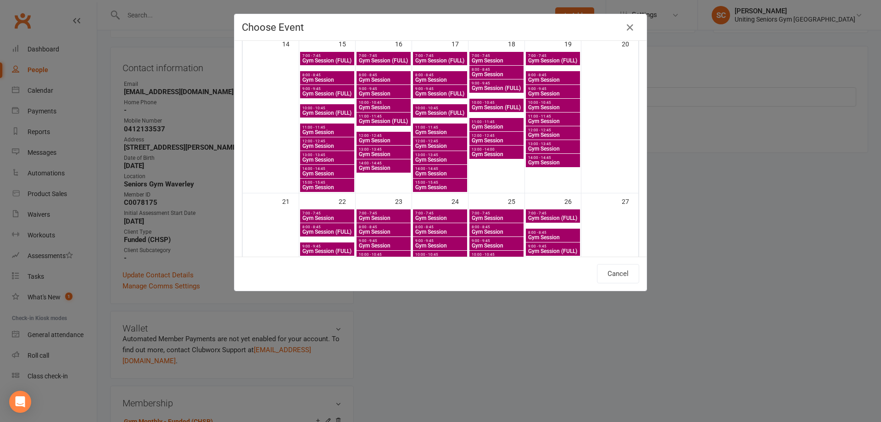
click at [541, 92] on span "Gym Session" at bounding box center [553, 94] width 50 height 6
type input "Gym Session - Sep 19, 2025 9:00:00 AM"
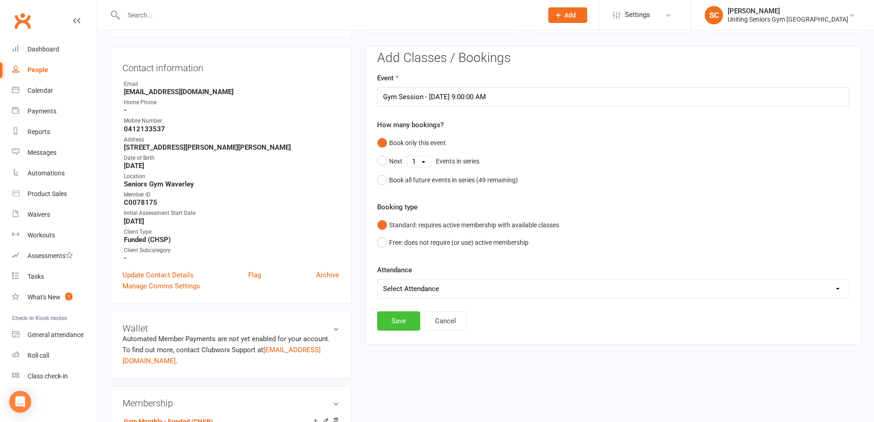
click at [412, 320] on button "Save" at bounding box center [398, 320] width 43 height 19
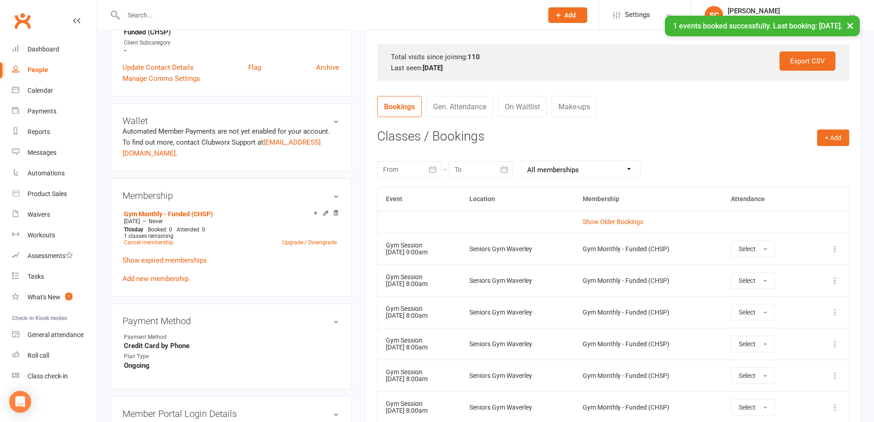
scroll to position [308, 0]
